Goal: Information Seeking & Learning: Learn about a topic

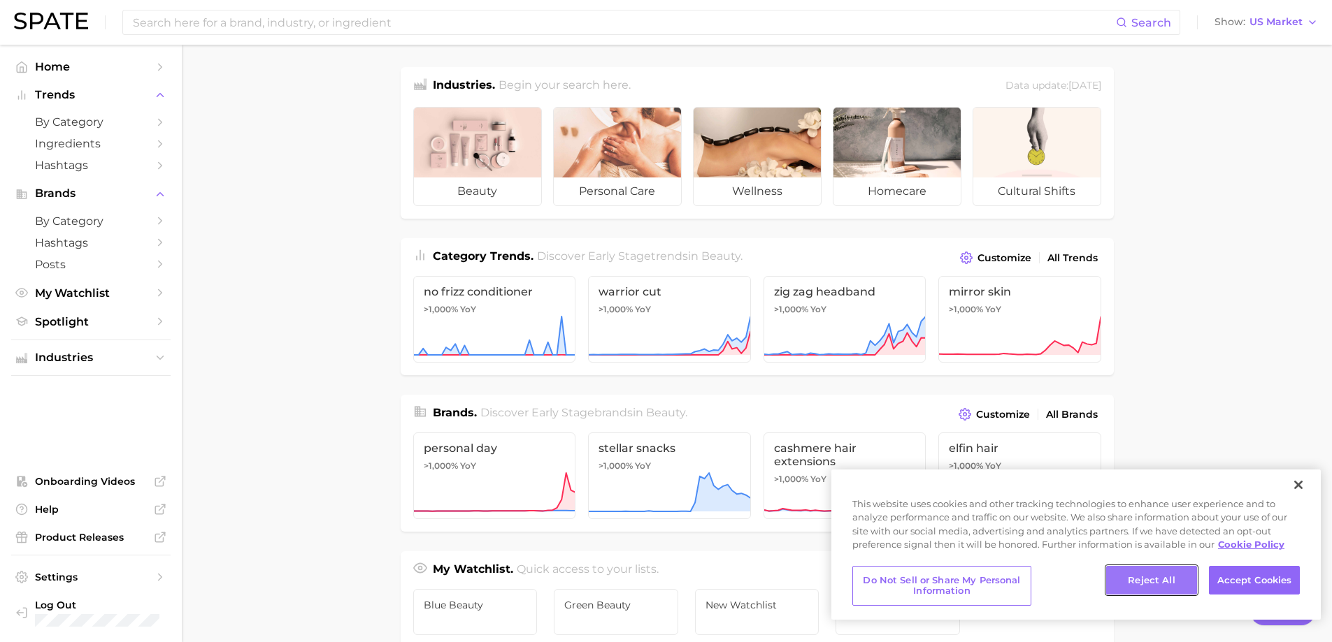
click at [1131, 572] on button "Reject All" at bounding box center [1151, 580] width 91 height 29
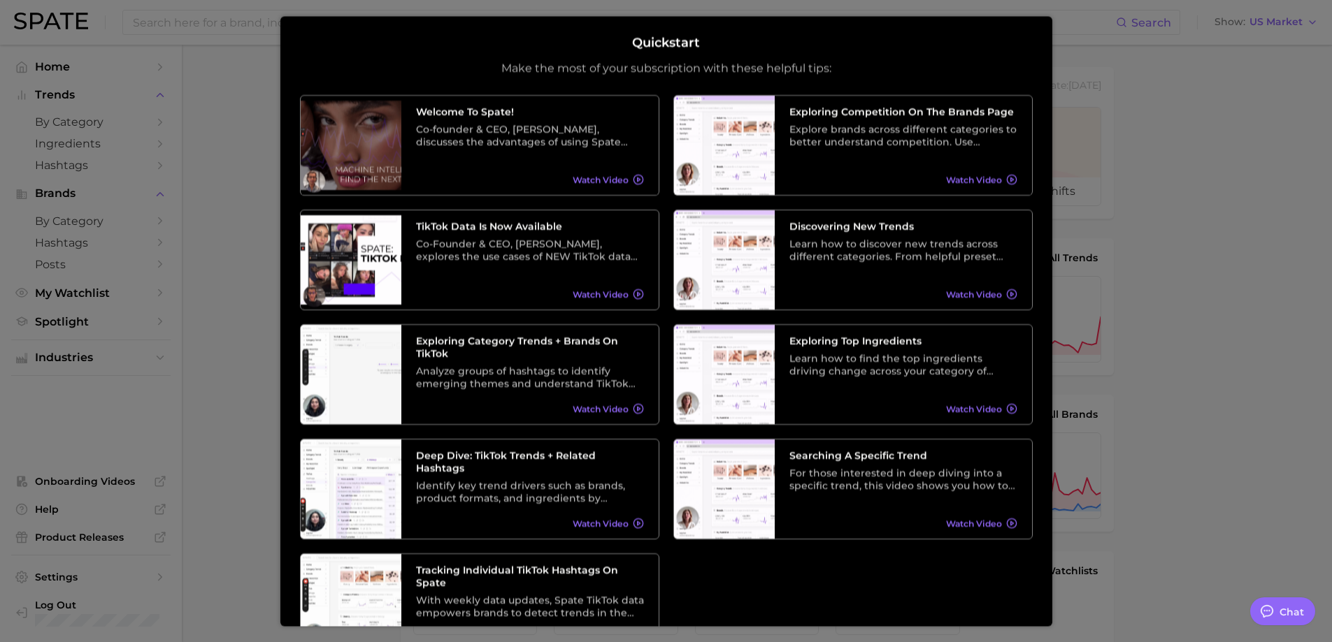
click at [1196, 245] on div at bounding box center [666, 568] width 1332 height 1136
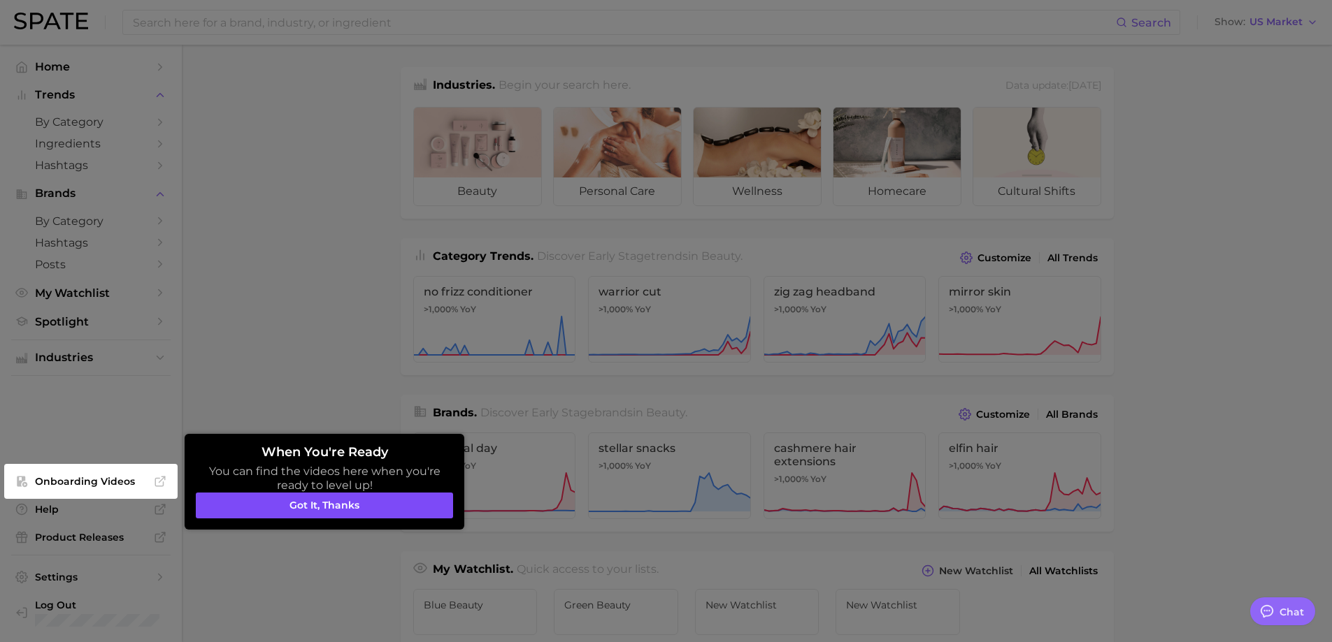
click at [288, 498] on button "Got it, thanks" at bounding box center [324, 506] width 257 height 27
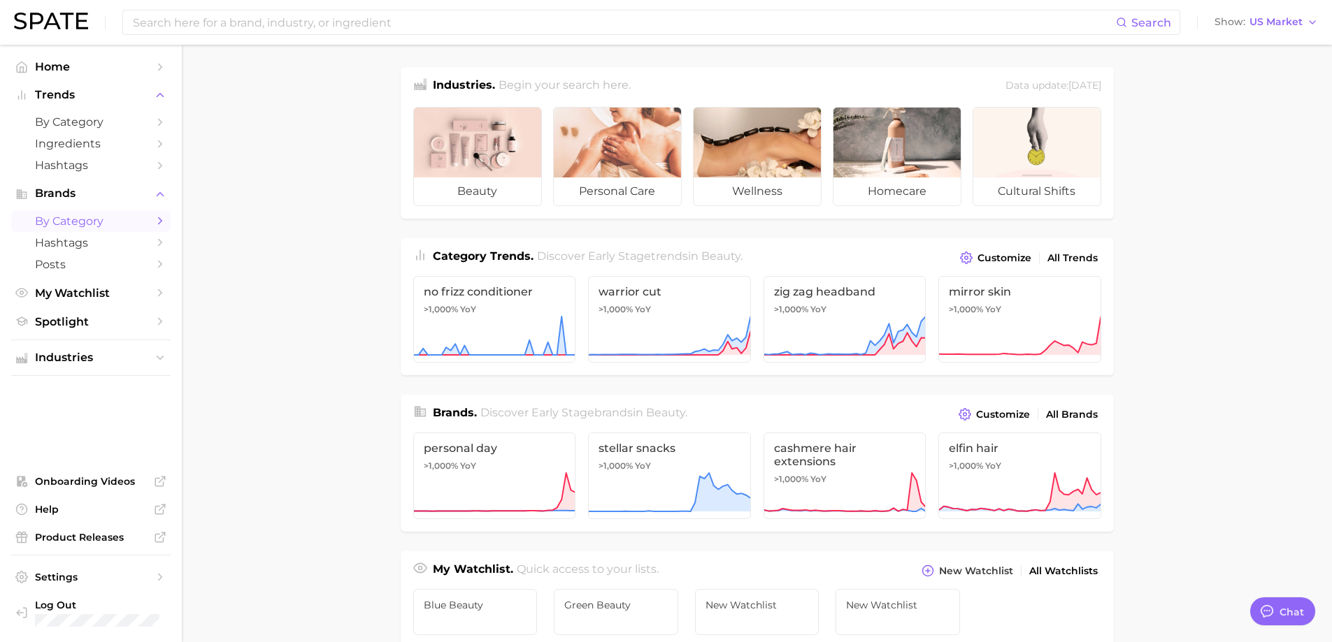
click at [91, 222] on span "by Category" at bounding box center [91, 221] width 112 height 13
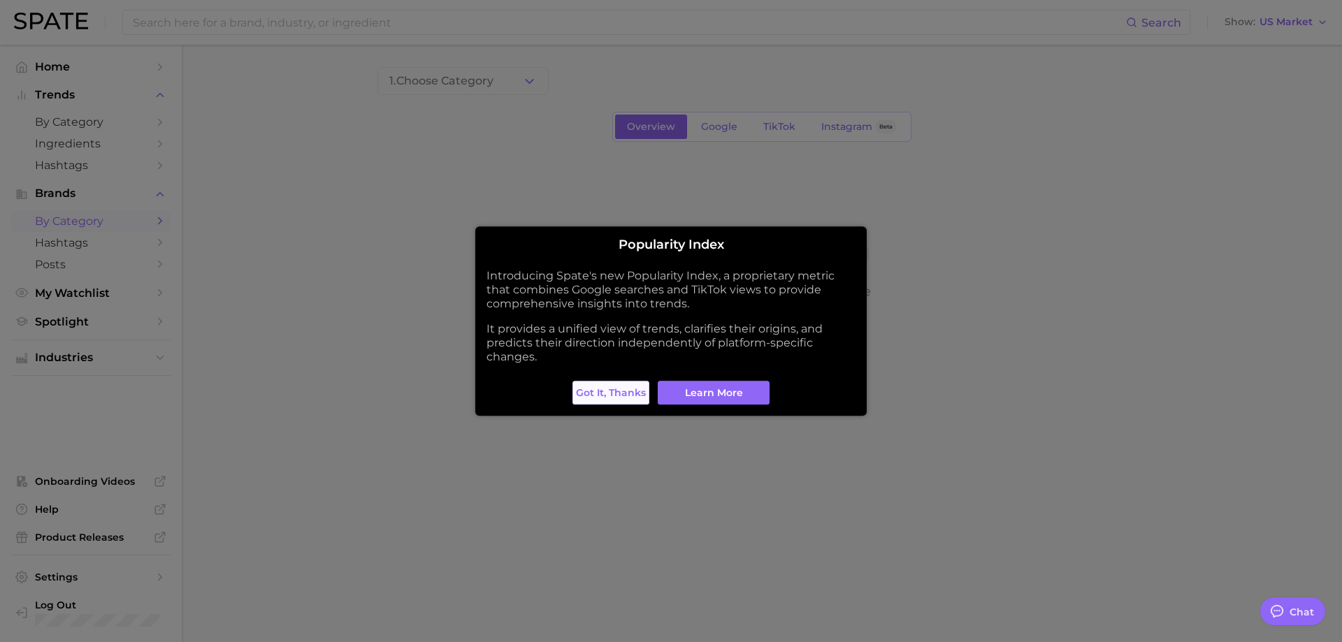
click at [591, 400] on button "Got it, thanks" at bounding box center [610, 393] width 77 height 24
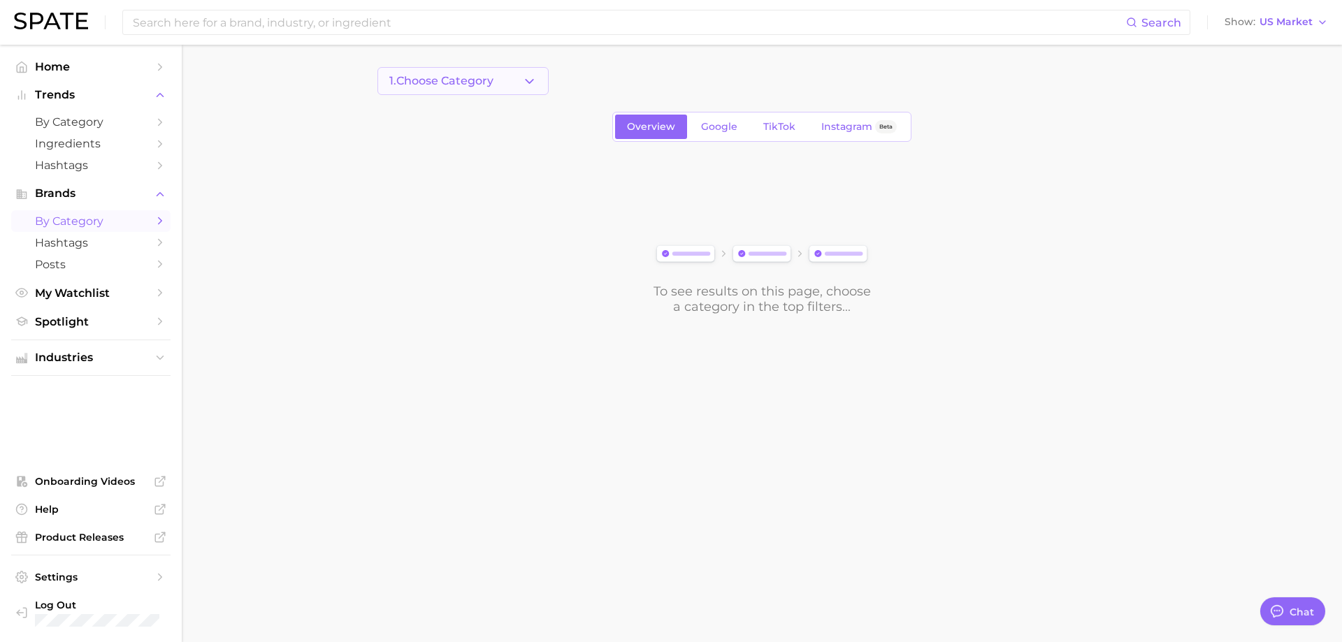
click at [512, 83] on button "1. Choose Category" at bounding box center [462, 81] width 171 height 28
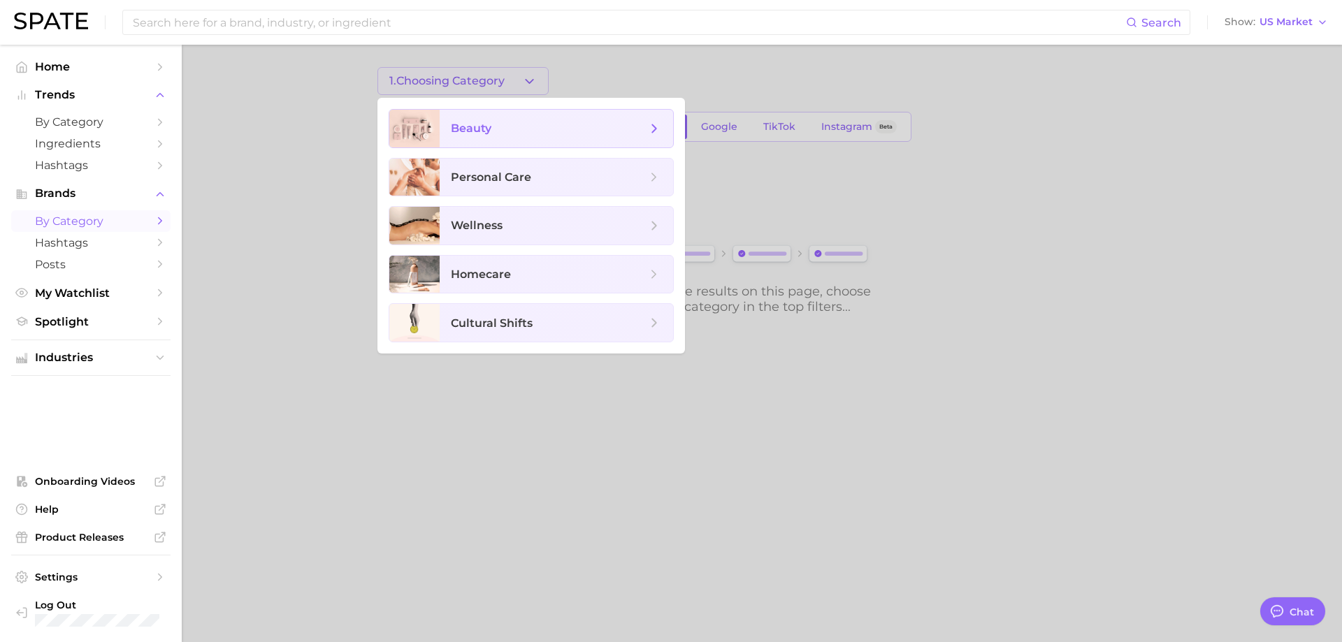
click at [518, 115] on span "beauty" at bounding box center [556, 129] width 233 height 38
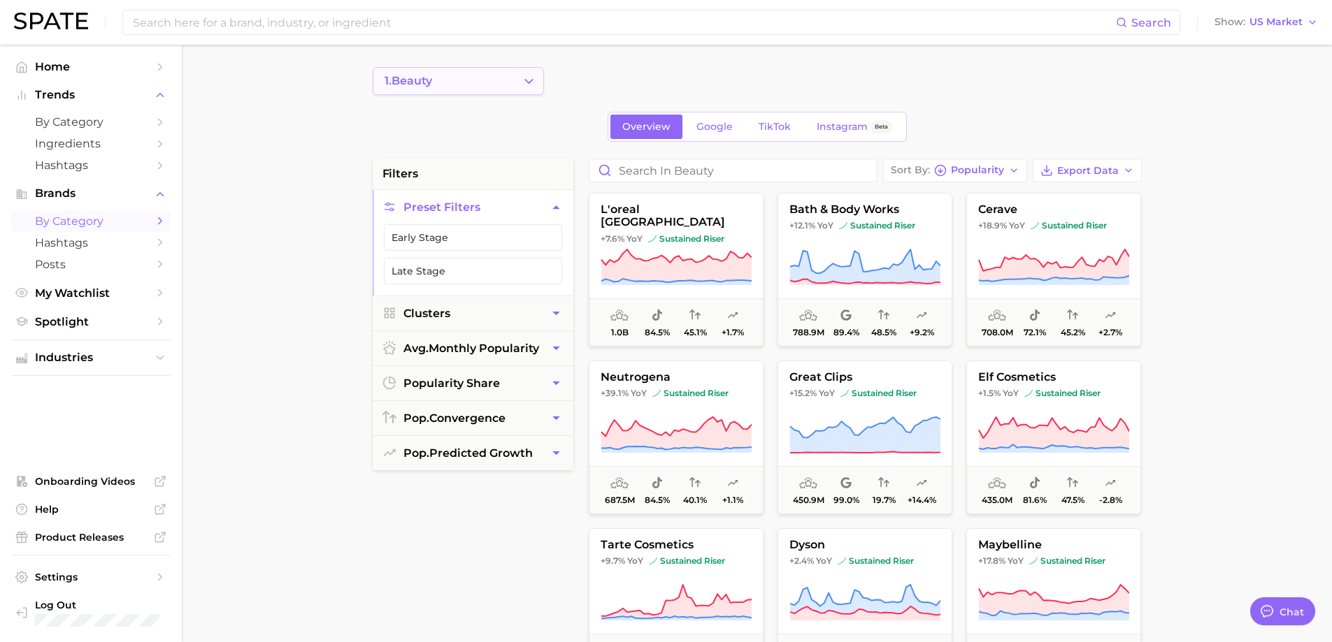
click at [538, 85] on button "1. beauty" at bounding box center [458, 81] width 171 height 28
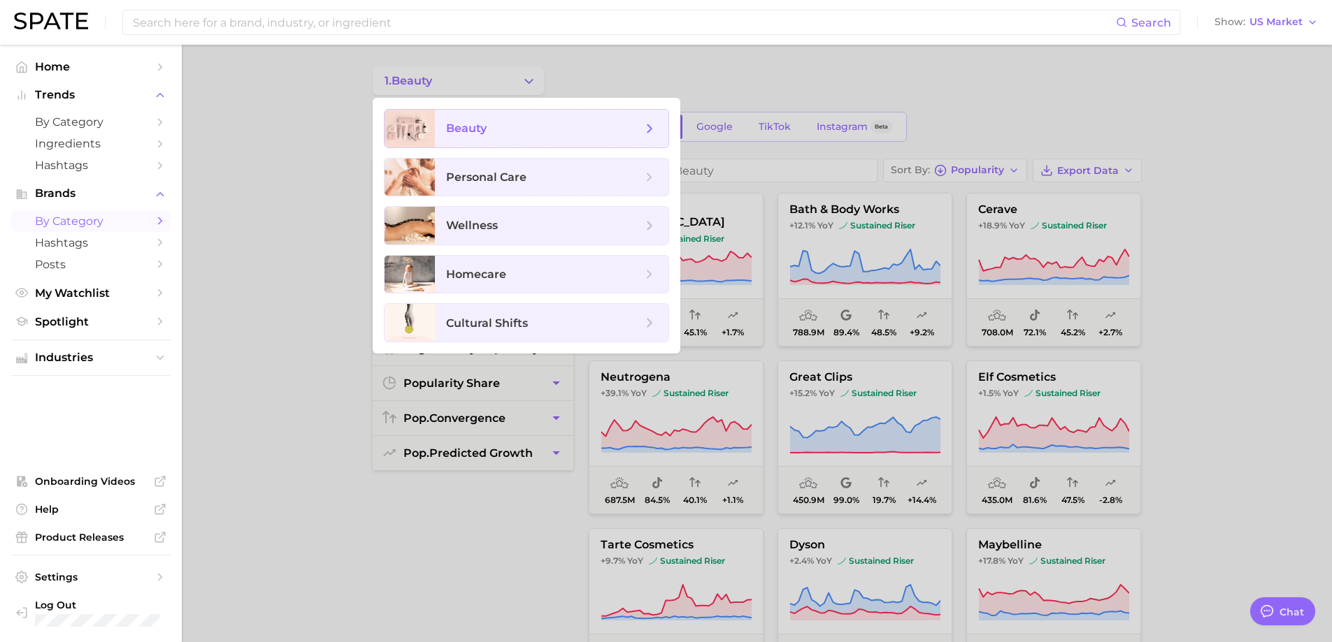
click at [640, 129] on span "beauty" at bounding box center [544, 128] width 196 height 15
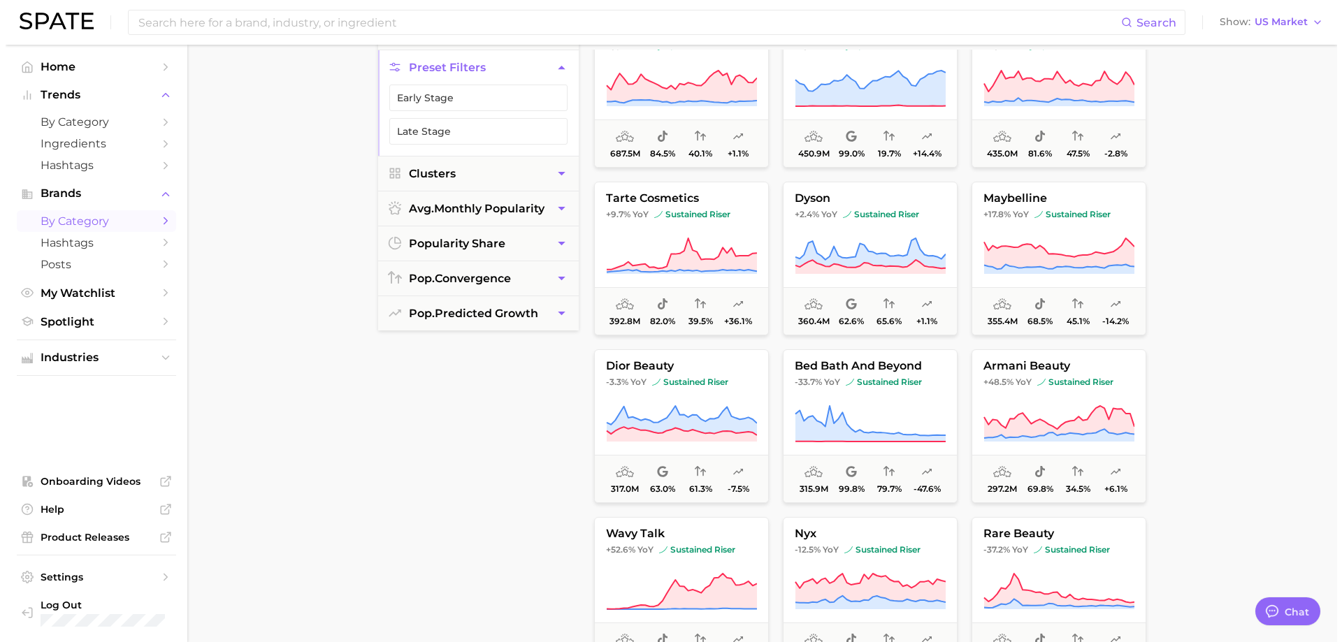
scroll to position [349, 0]
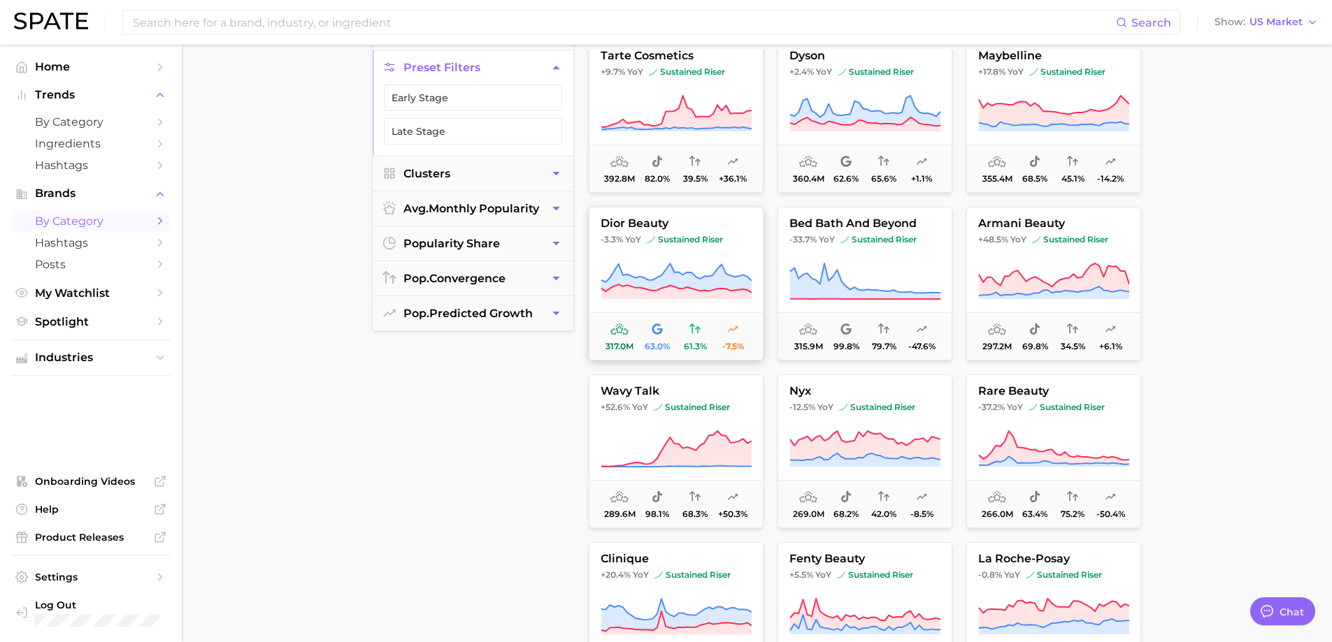
click at [698, 229] on span "dior beauty" at bounding box center [675, 223] width 173 height 13
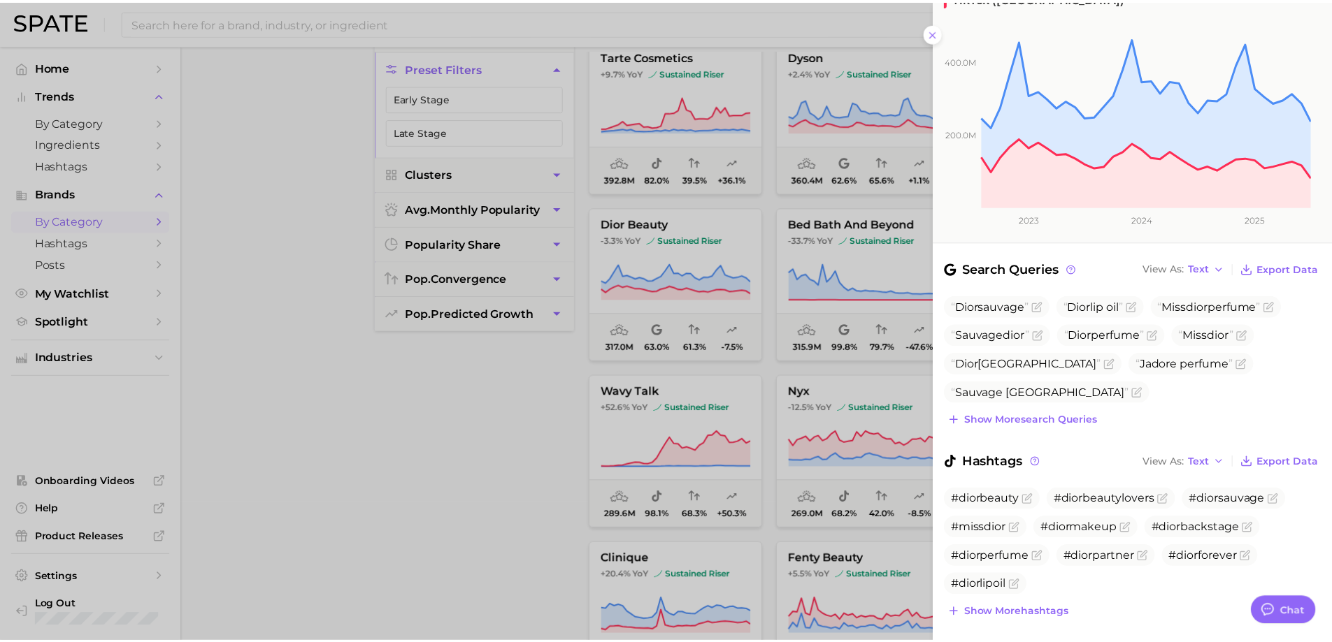
scroll to position [181, 0]
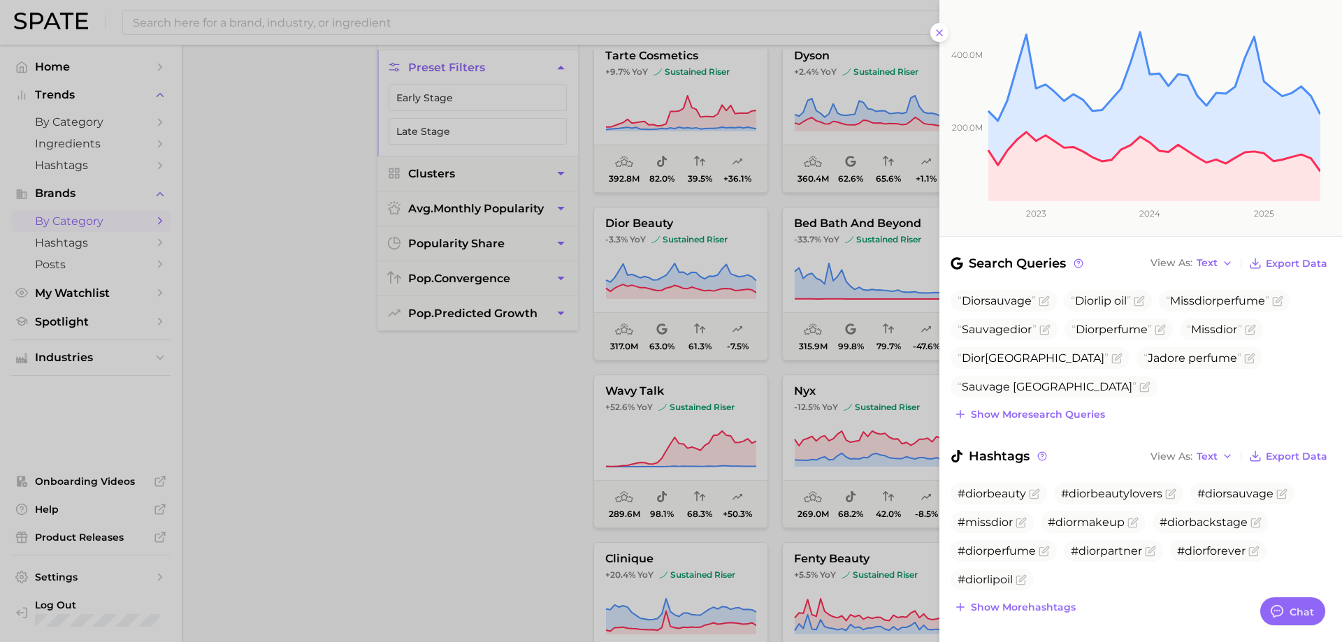
click at [766, 383] on div at bounding box center [671, 321] width 1342 height 642
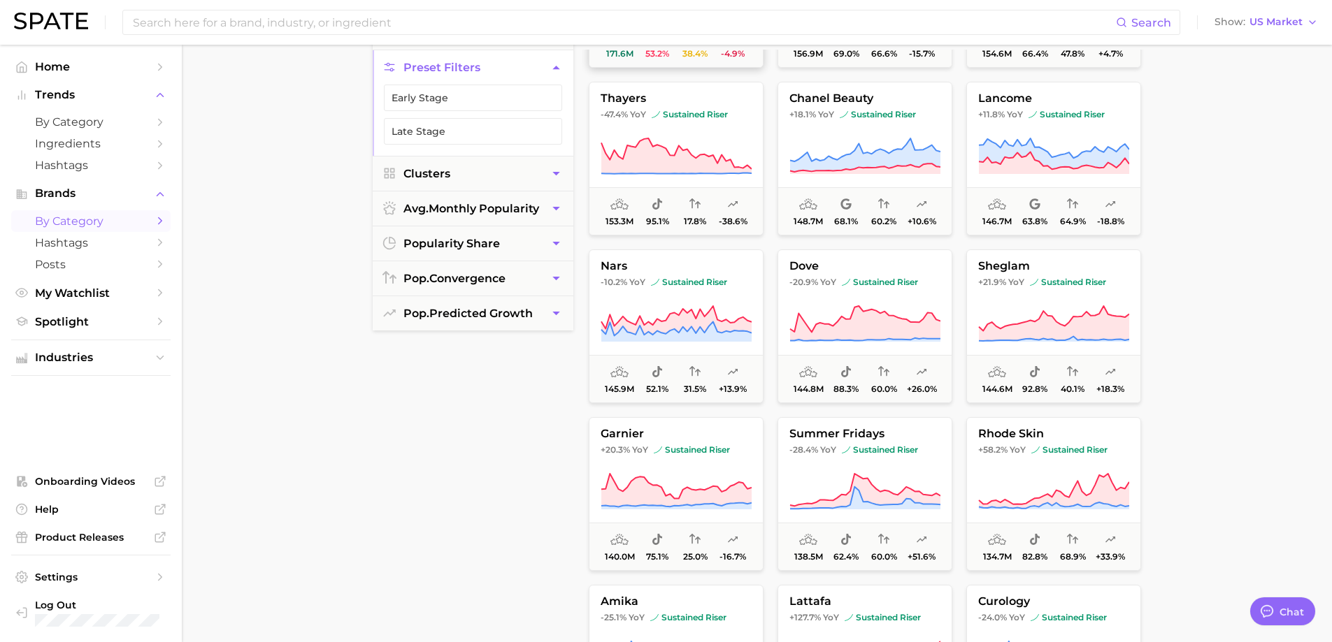
scroll to position [1817, 0]
click at [338, 427] on main "1. beauty Overview Google TikTok Instagram Beta filters Preset Filters Early St…" at bounding box center [757, 435] width 1150 height 1060
click at [71, 112] on link "by Category" at bounding box center [90, 122] width 159 height 22
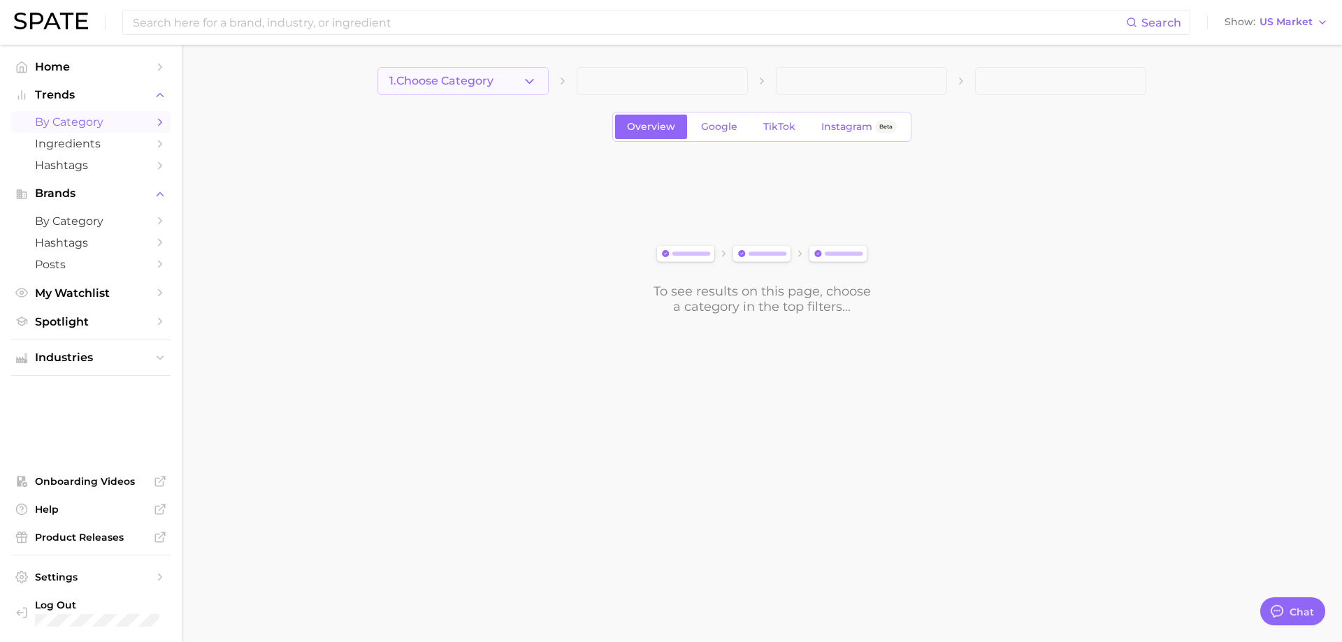
click at [519, 78] on button "1. Choose Category" at bounding box center [462, 81] width 171 height 28
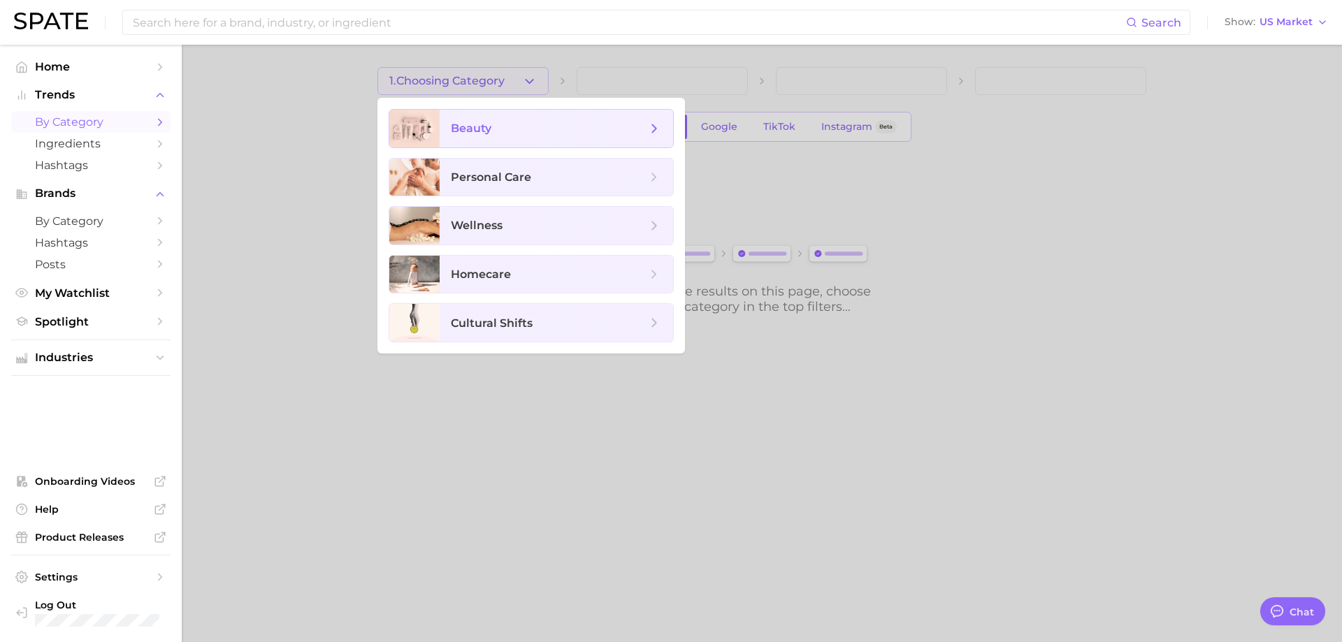
click at [542, 123] on span "beauty" at bounding box center [549, 128] width 196 height 15
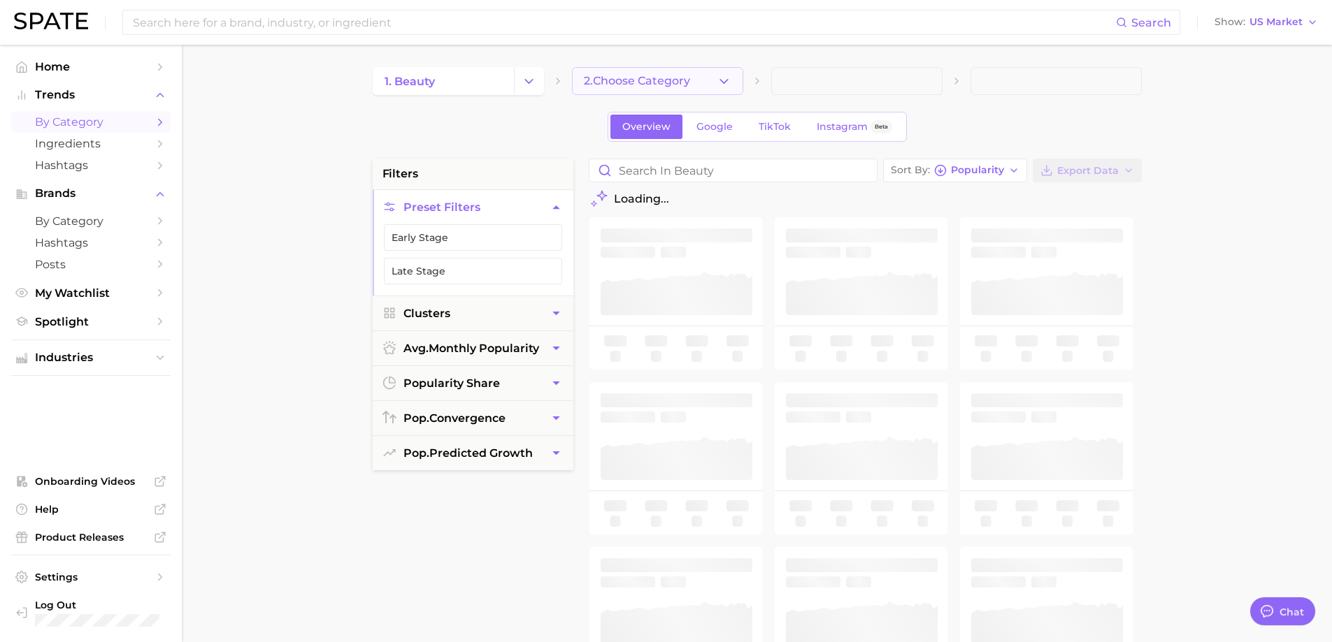
click at [711, 86] on button "2. Choose Category" at bounding box center [657, 81] width 171 height 28
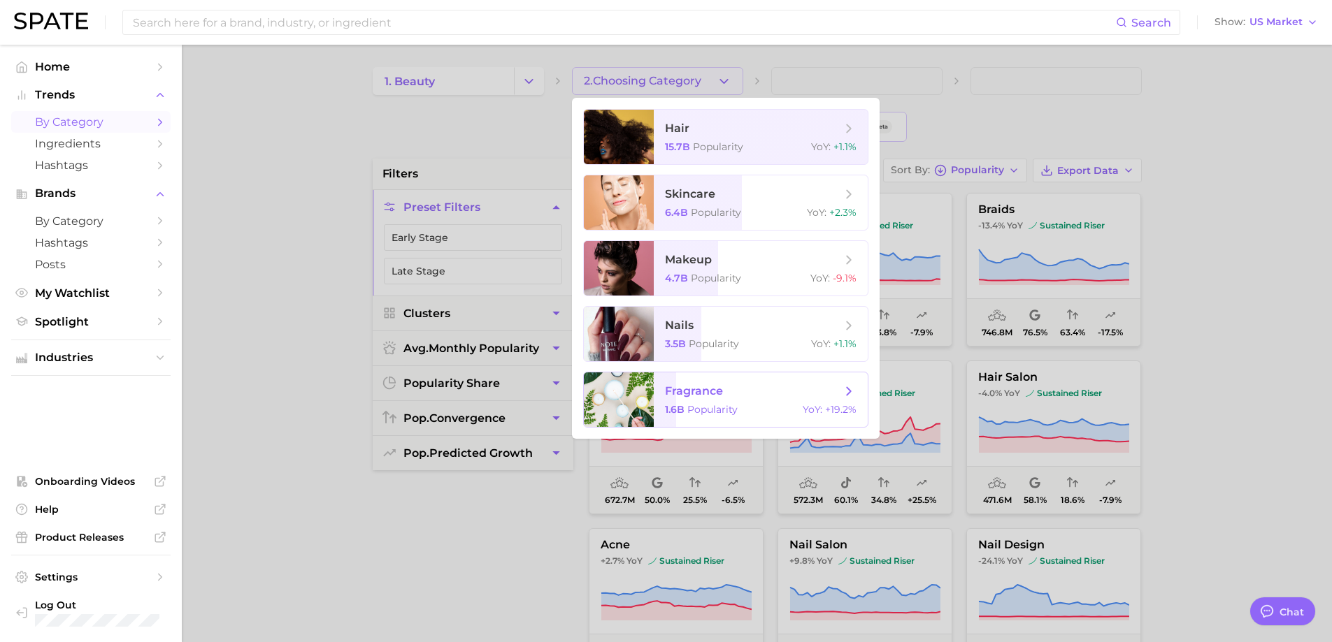
click at [716, 387] on span "fragrance" at bounding box center [694, 390] width 58 height 13
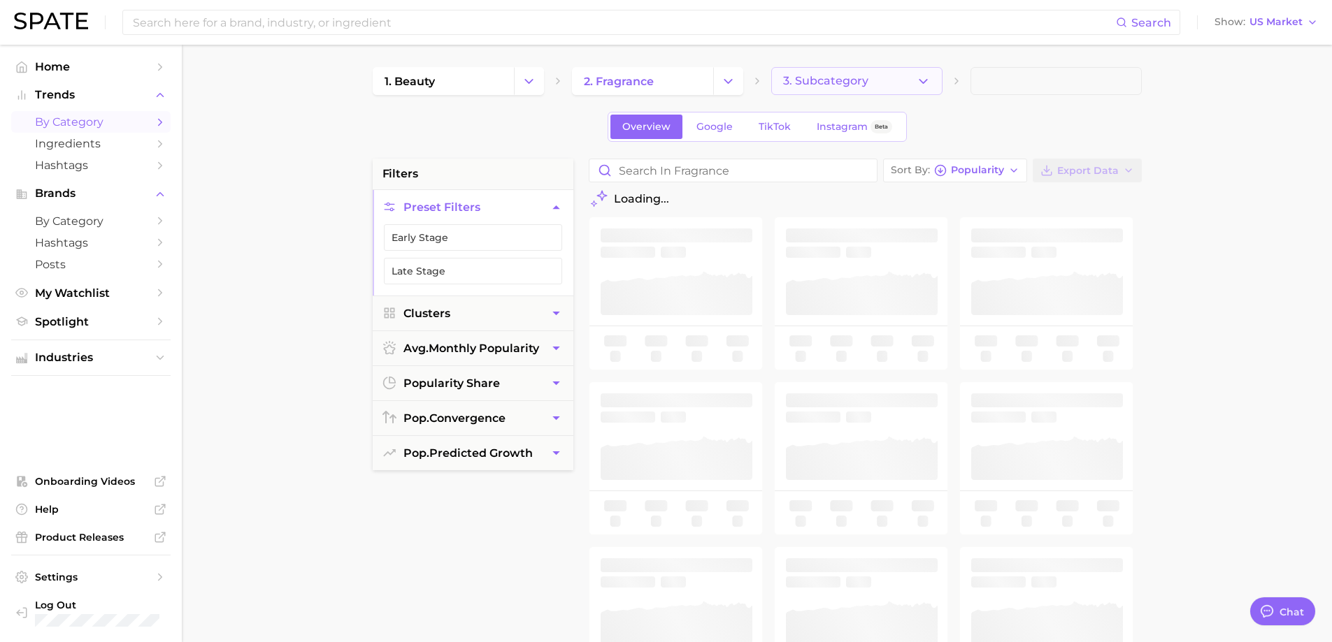
click at [927, 87] on icon "button" at bounding box center [923, 81] width 15 height 15
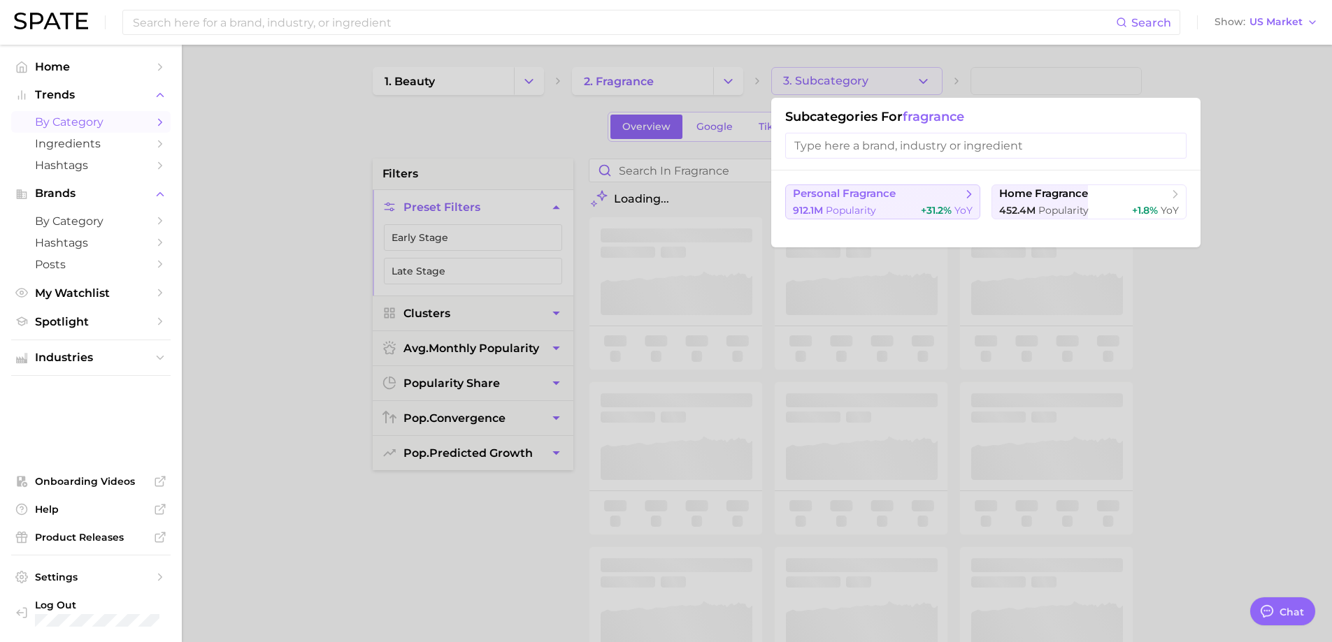
click at [893, 217] on button "personal fragrance 912.1m Popularity +31.2% YoY" at bounding box center [882, 202] width 195 height 35
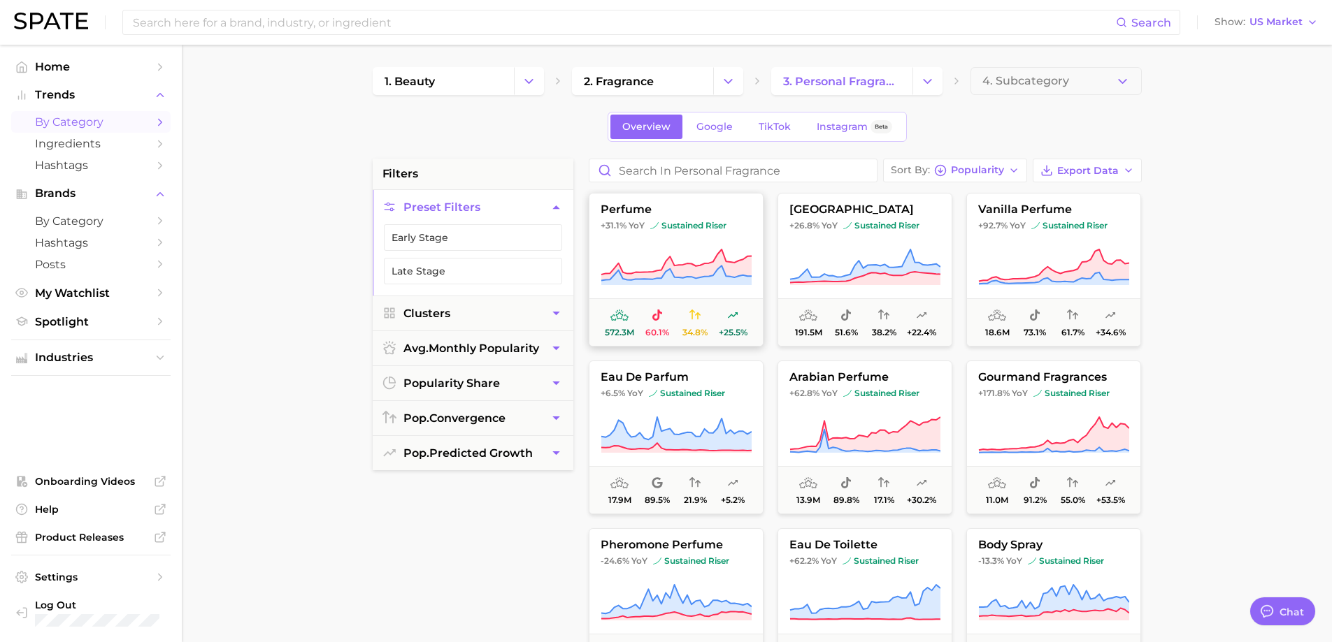
click at [731, 219] on button "perfume +31.1% YoY sustained riser 572.3m 60.1% 34.8% +25.5%" at bounding box center [676, 270] width 175 height 154
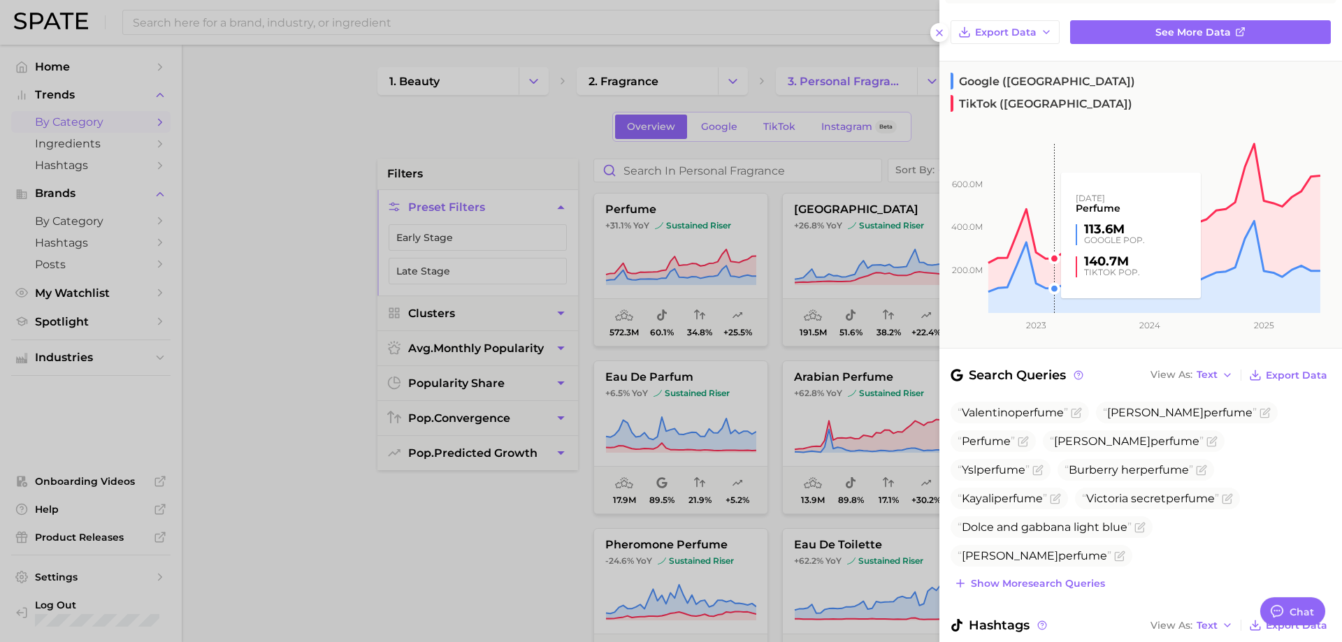
scroll to position [296, 0]
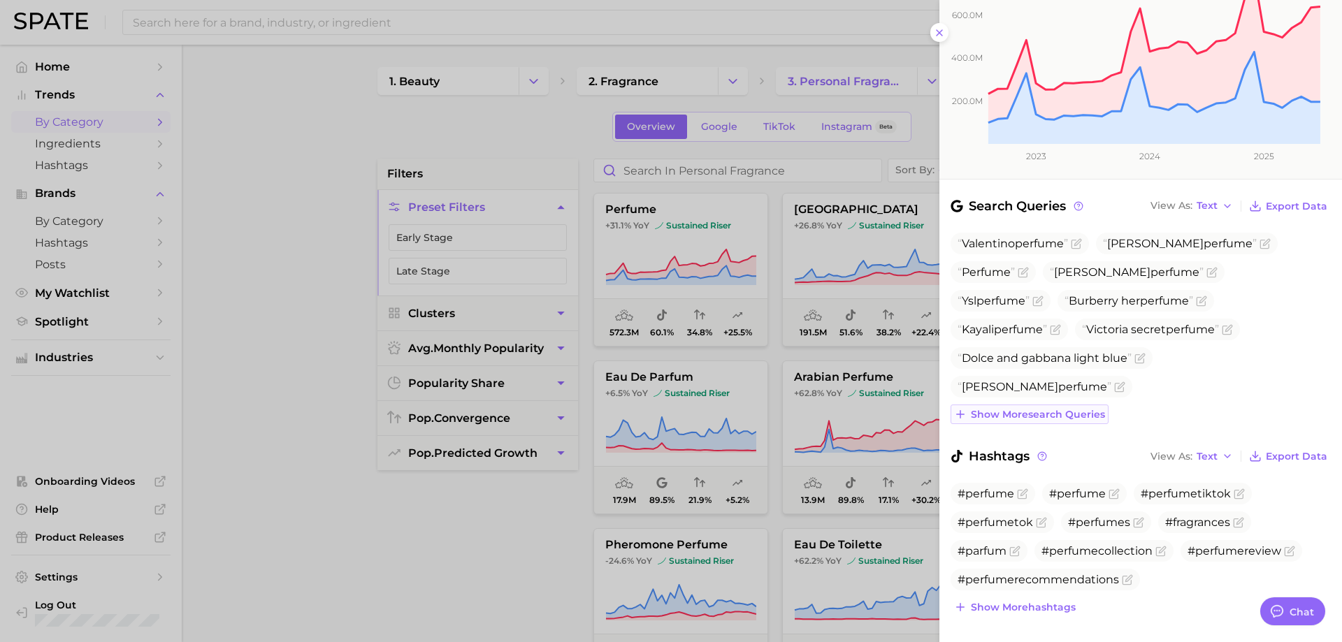
click at [1058, 405] on button "Show more search queries" at bounding box center [1030, 415] width 158 height 20
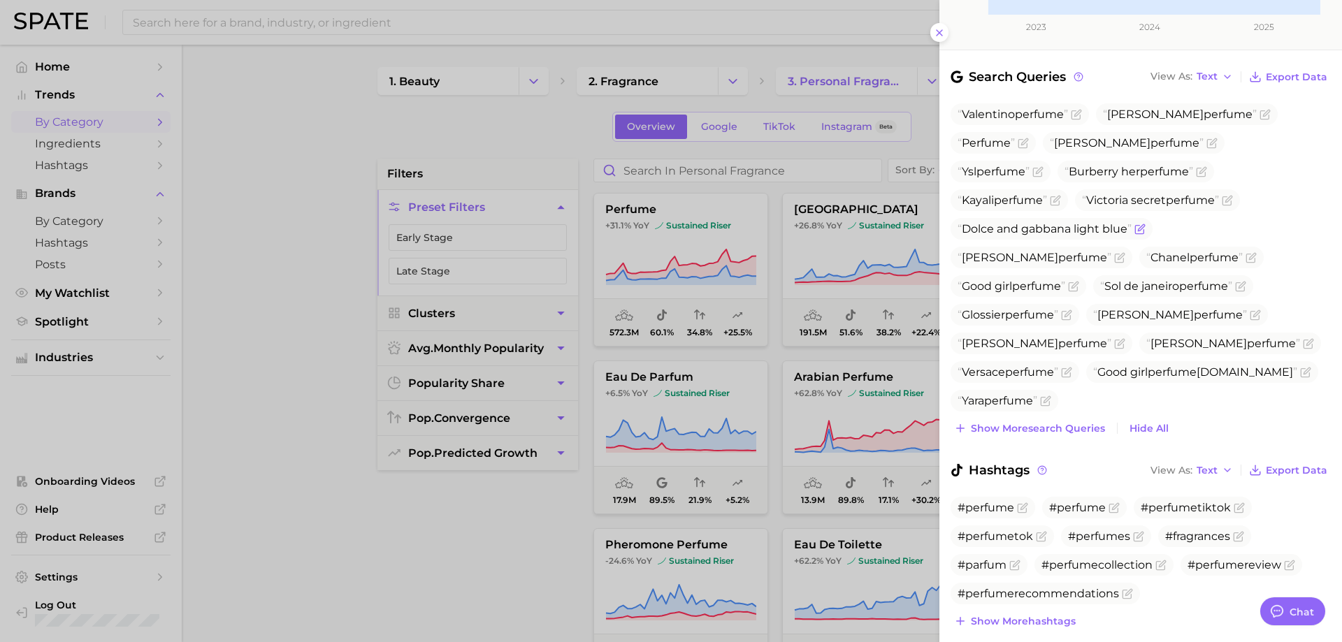
scroll to position [435, 0]
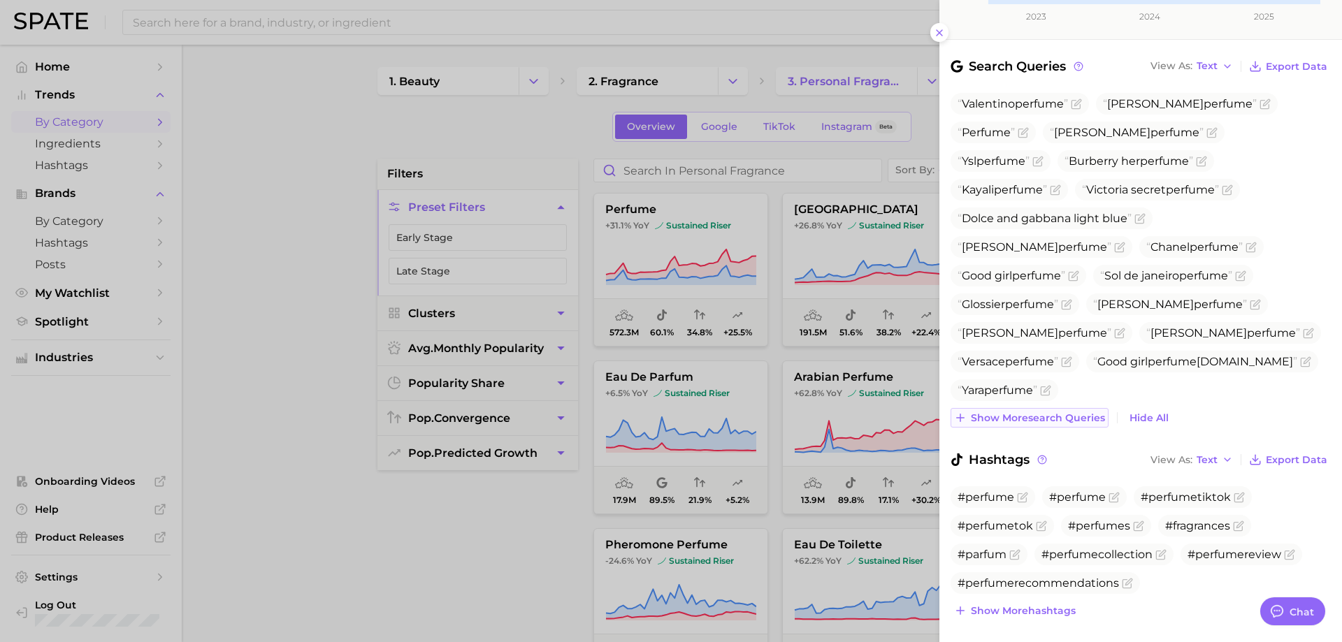
click at [1035, 412] on span "Show more search queries" at bounding box center [1038, 418] width 134 height 12
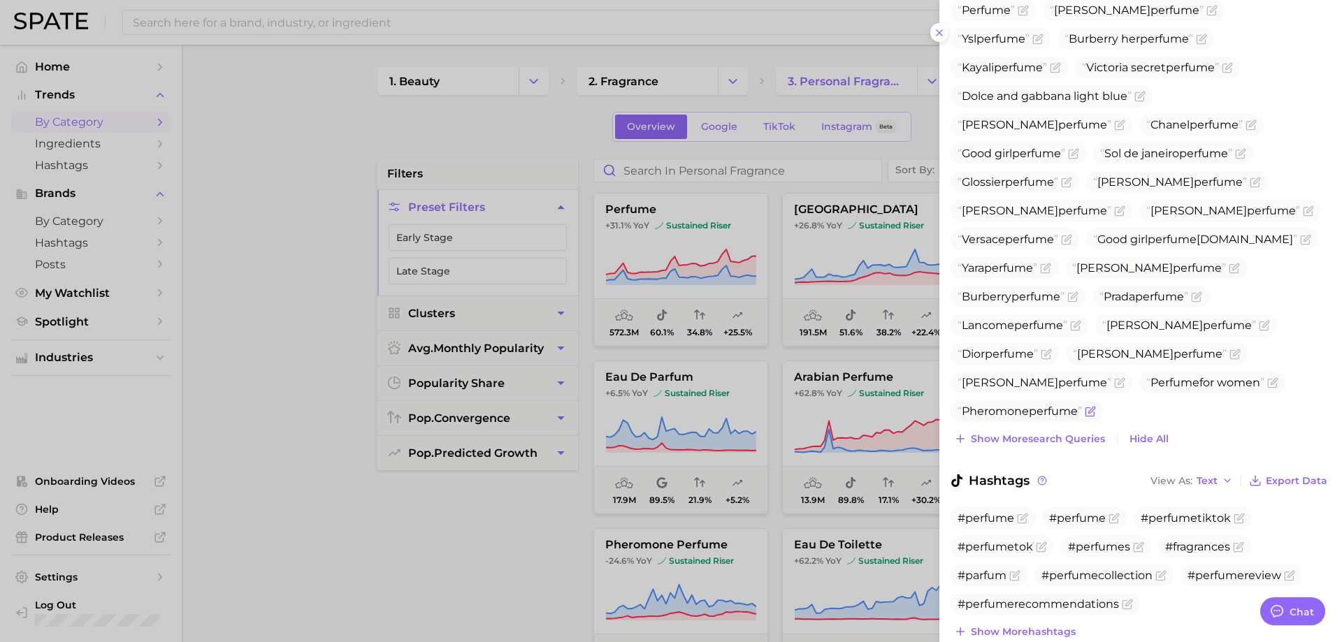
scroll to position [575, 0]
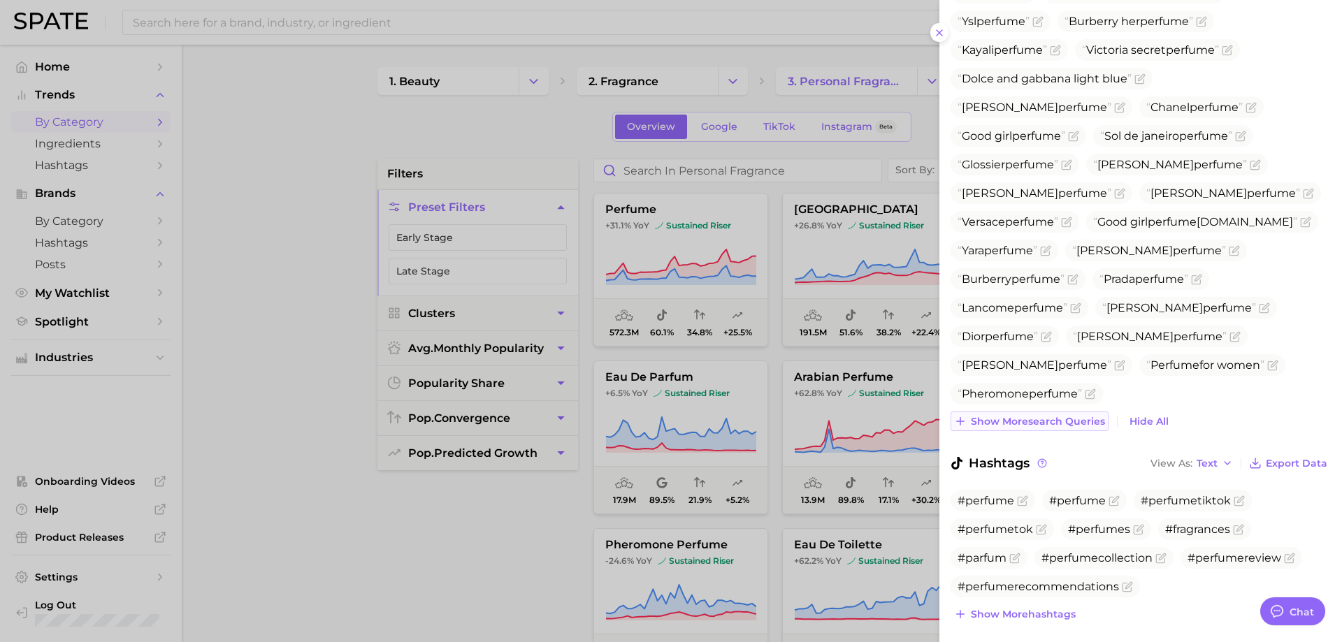
click at [1006, 416] on span "Show more search queries" at bounding box center [1038, 422] width 134 height 12
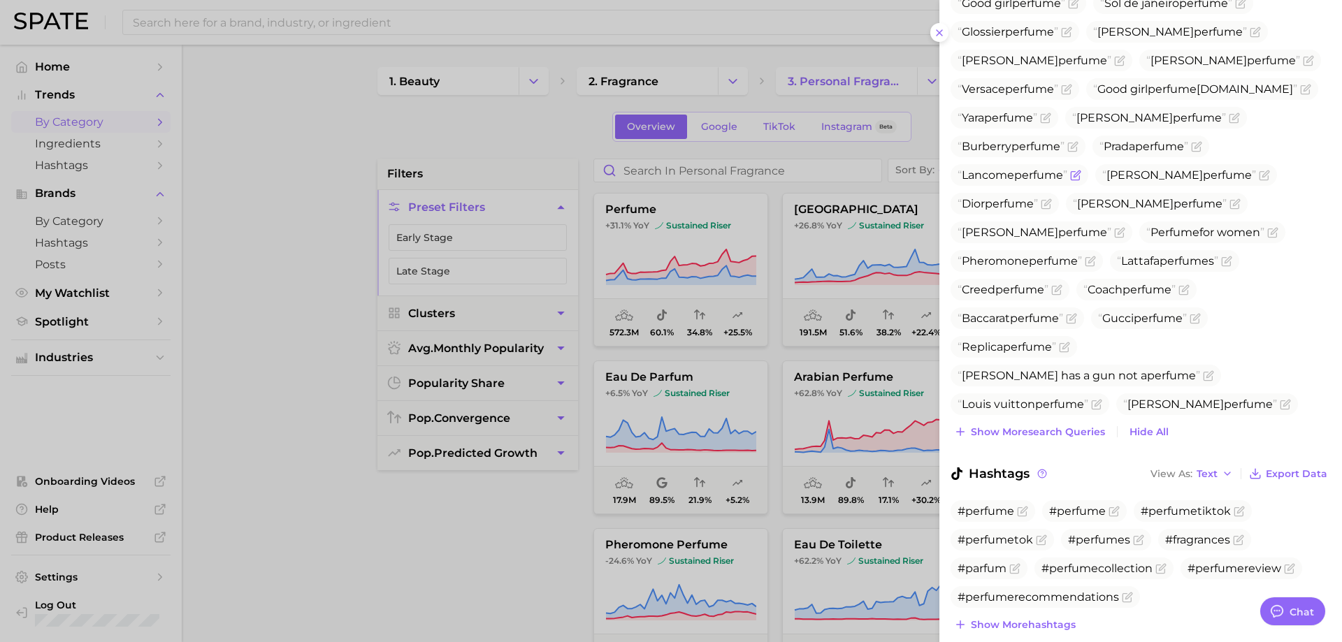
scroll to position [726, 0]
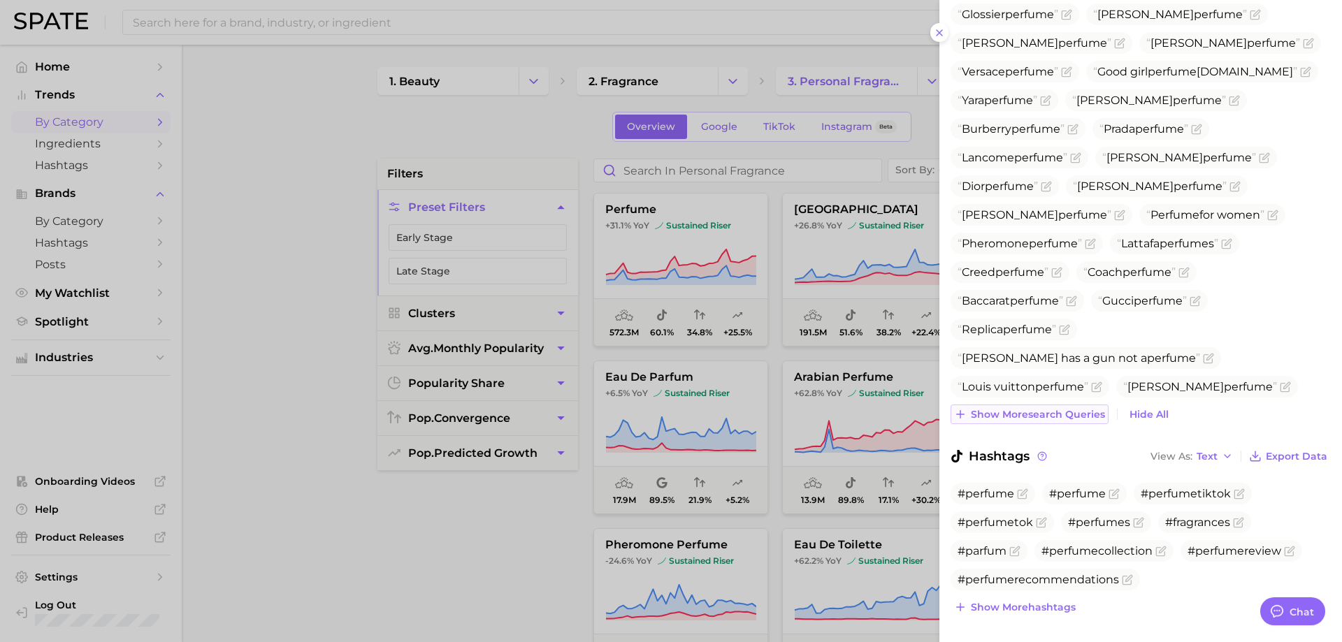
click at [1006, 409] on span "Show more search queries" at bounding box center [1038, 415] width 134 height 12
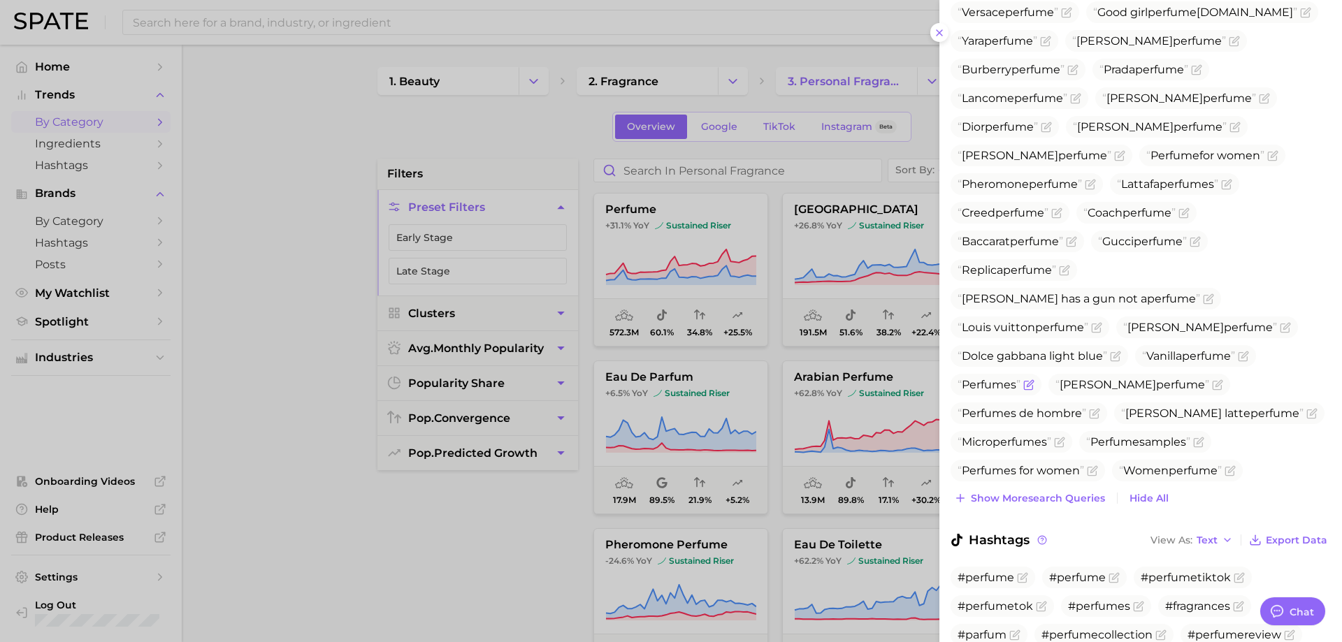
scroll to position [869, 0]
